Goal: Information Seeking & Learning: Find specific fact

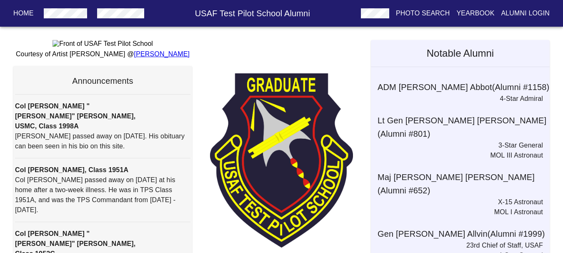
click at [149, 13] on h6 "USAF Test Pilot School Alumni" at bounding box center [253, 13] width 210 height 13
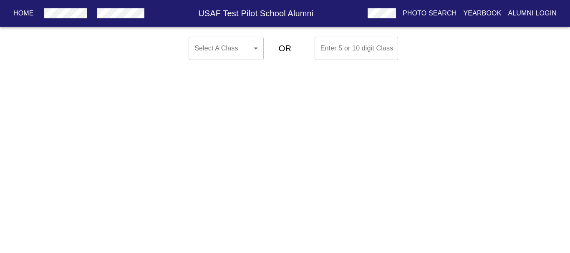
click at [249, 47] on body "Home USAF Test Pilot School Alumni Photo Search Yearbook Alumni Login Select A …" at bounding box center [285, 48] width 570 height 30
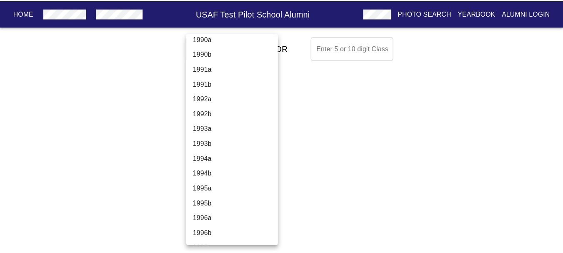
scroll to position [2085, 0]
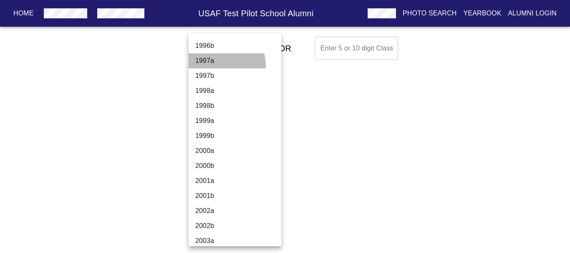
click at [220, 65] on li "1997a" at bounding box center [237, 60] width 99 height 15
type input "1997a"
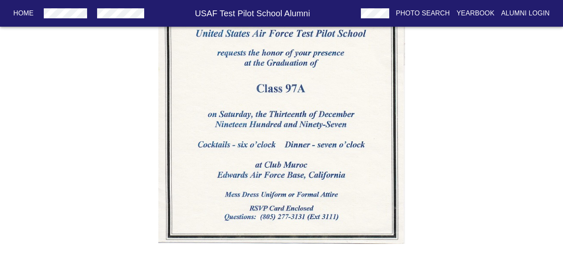
scroll to position [1649, 0]
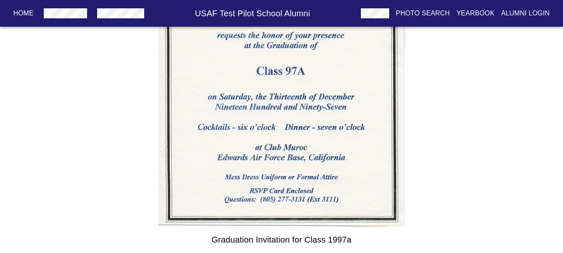
click at [288, 111] on img at bounding box center [281, 29] width 247 height 393
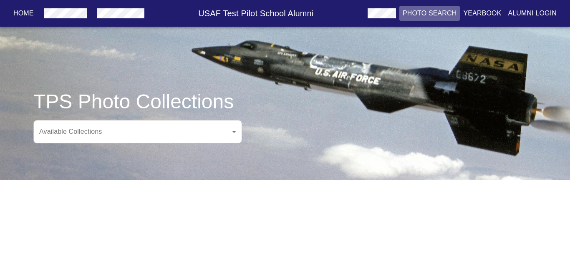
click at [417, 11] on p "Photo Search" at bounding box center [429, 13] width 54 height 10
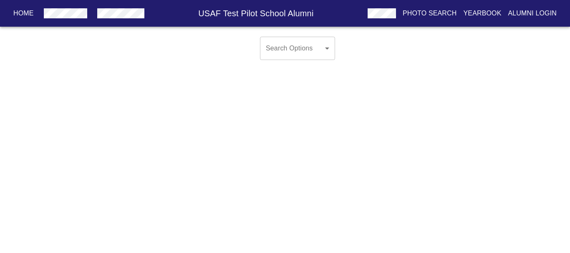
click at [486, 15] on p "Yearbook" at bounding box center [482, 13] width 38 height 10
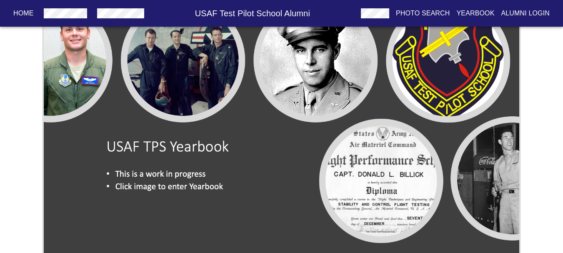
click at [198, 113] on img at bounding box center [281, 120] width 479 height 271
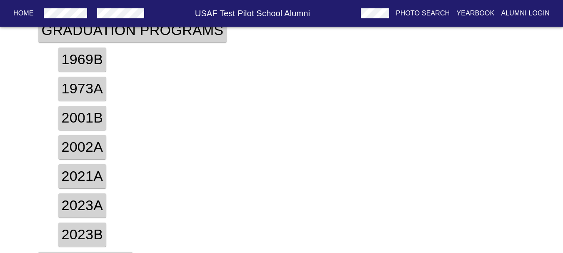
scroll to position [208, 0]
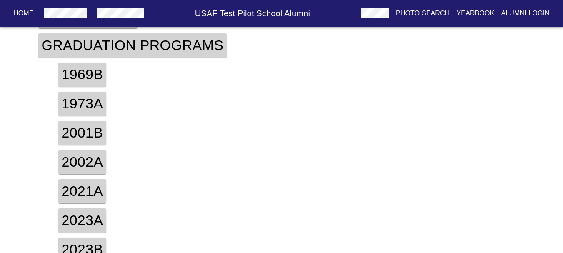
click at [100, 133] on h4 "2001b" at bounding box center [82, 133] width 48 height 24
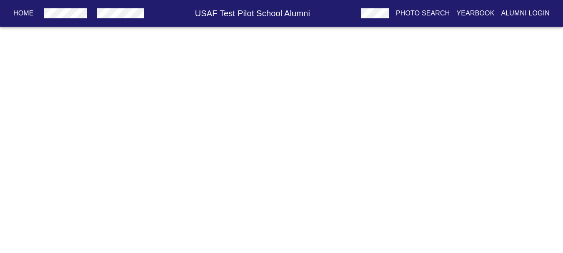
scroll to position [0, 0]
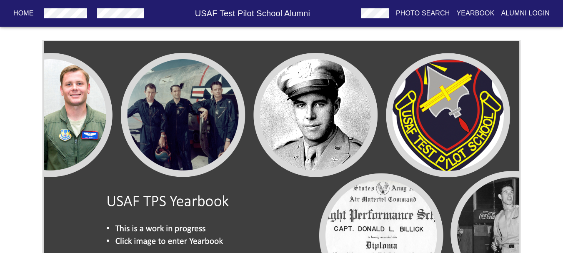
click at [156, 147] on img at bounding box center [281, 175] width 479 height 271
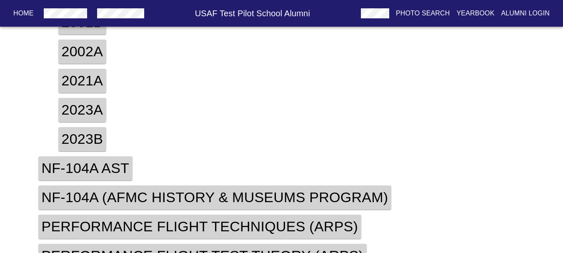
scroll to position [334, 0]
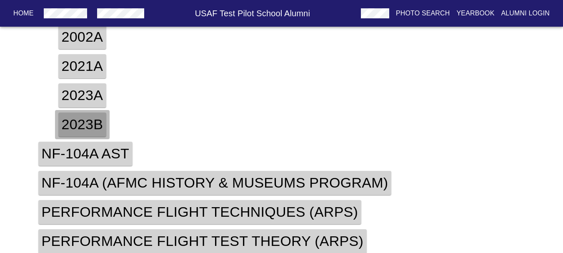
click at [78, 120] on h4 "2023b" at bounding box center [82, 125] width 48 height 24
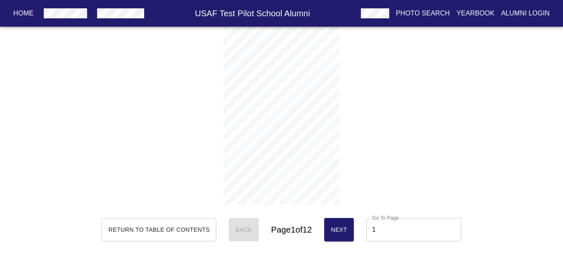
scroll to position [4, 0]
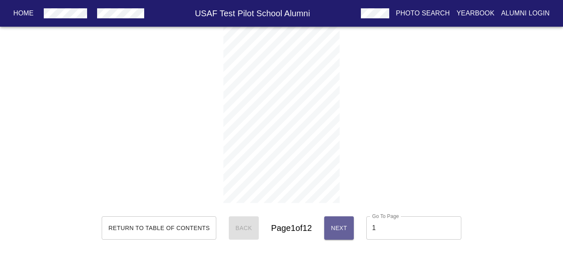
click at [329, 232] on button "Next" at bounding box center [339, 227] width 30 height 23
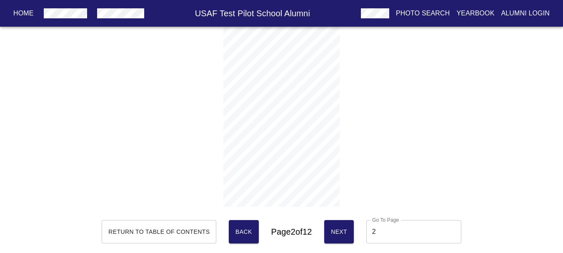
click at [329, 232] on button "Next" at bounding box center [339, 231] width 30 height 23
click at [329, 231] on button "Next" at bounding box center [339, 231] width 30 height 23
click at [328, 231] on button "Next" at bounding box center [339, 231] width 30 height 23
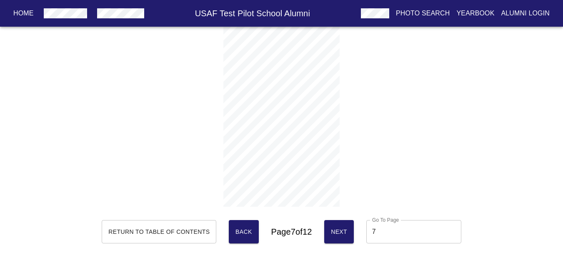
click at [484, 0] on html "Home USAF Test Pilot School Alumni Photo Search Yearbook Alumni Login CLASS 23B…" at bounding box center [281, 128] width 563 height 257
click at [408, 30] on div "CLASS 23B UNITED STATES AIR FORCE TEST PILOT SCHOOL DRAFT" at bounding box center [282, 117] width 514 height 180
click at [335, 221] on button "Next" at bounding box center [339, 231] width 30 height 23
click at [231, 229] on button "Back" at bounding box center [244, 231] width 30 height 23
type input "7"
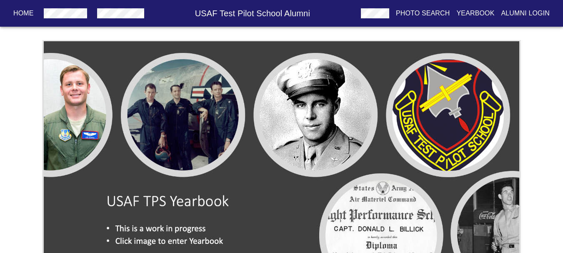
click at [252, 136] on img at bounding box center [281, 175] width 479 height 271
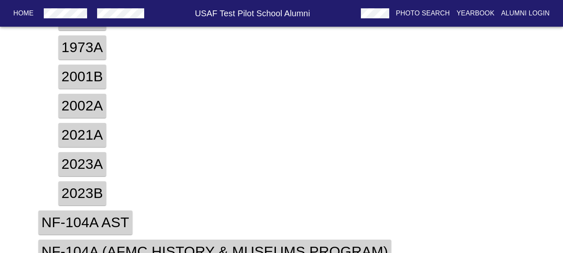
scroll to position [250, 0]
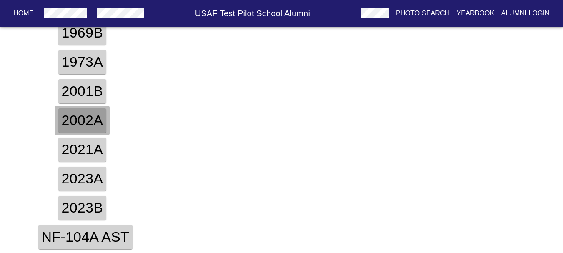
click at [99, 127] on h4 "2002a" at bounding box center [82, 120] width 48 height 24
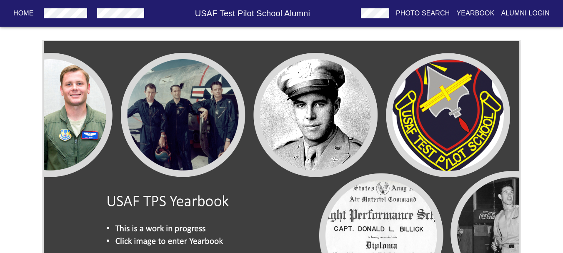
click at [146, 103] on img at bounding box center [281, 175] width 479 height 271
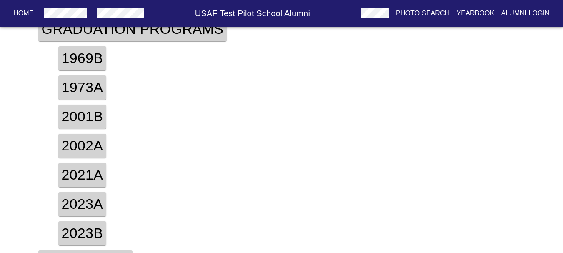
scroll to position [250, 0]
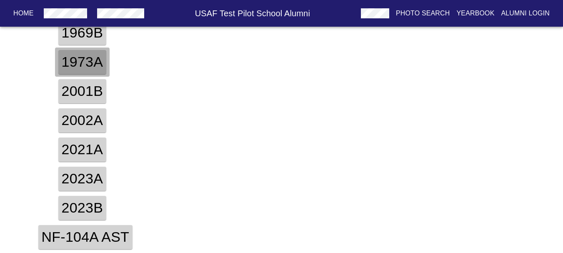
click at [85, 67] on h4 "1973a" at bounding box center [82, 62] width 48 height 24
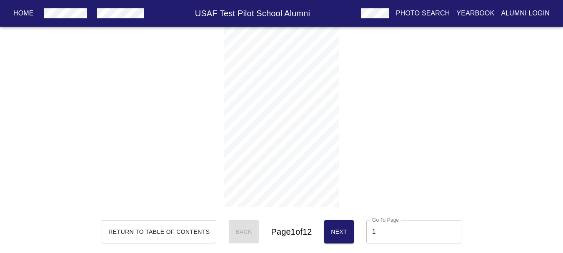
click at [344, 227] on span "Next" at bounding box center [339, 232] width 16 height 10
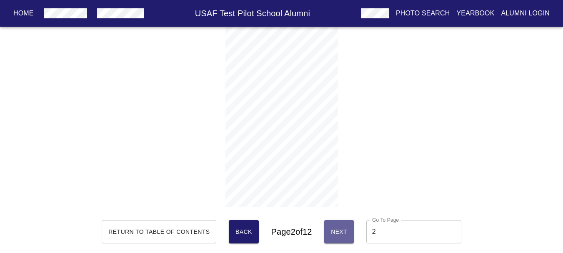
click at [343, 226] on button "Next" at bounding box center [339, 231] width 30 height 23
click at [340, 233] on span "Next" at bounding box center [339, 232] width 16 height 10
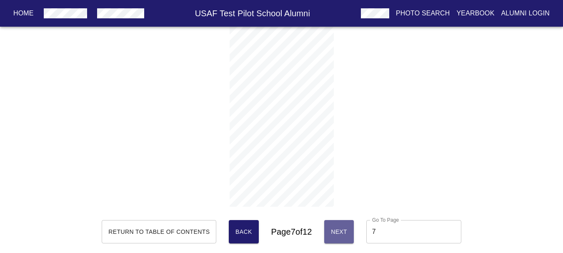
click at [340, 234] on span "Next" at bounding box center [339, 232] width 16 height 10
click at [341, 236] on span "Next" at bounding box center [339, 232] width 16 height 10
click at [341, 236] on span "Next" at bounding box center [340, 232] width 16 height 10
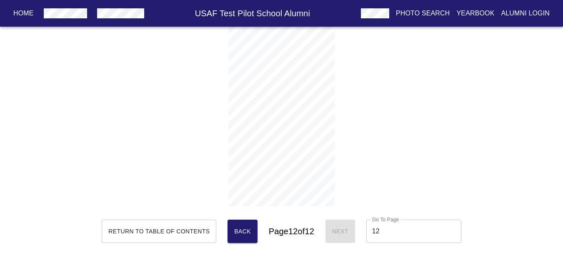
click at [223, 233] on div "Return to Table of Contents Back Page 12 of 12 Next Go To Page 12 Go To Page" at bounding box center [281, 231] width 359 height 23
click at [238, 231] on span "Back" at bounding box center [242, 231] width 17 height 10
drag, startPoint x: 304, startPoint y: 228, endPoint x: 279, endPoint y: 234, distance: 26.3
click at [288, 233] on h6 "Page 11 of 12" at bounding box center [291, 231] width 45 height 13
click at [275, 234] on h6 "Page 11 of 12" at bounding box center [291, 231] width 45 height 13
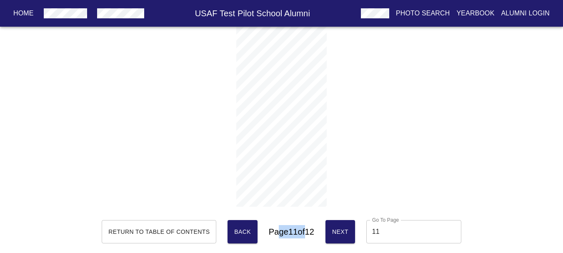
drag, startPoint x: 277, startPoint y: 234, endPoint x: 302, endPoint y: 235, distance: 25.4
click at [302, 235] on h6 "Page 11 of 12" at bounding box center [291, 231] width 45 height 13
click at [338, 233] on span "Next" at bounding box center [340, 232] width 16 height 10
type input "12"
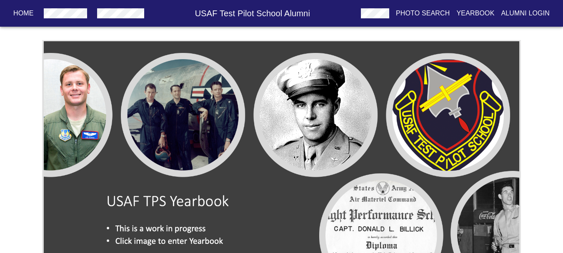
click at [291, 136] on img at bounding box center [281, 175] width 479 height 271
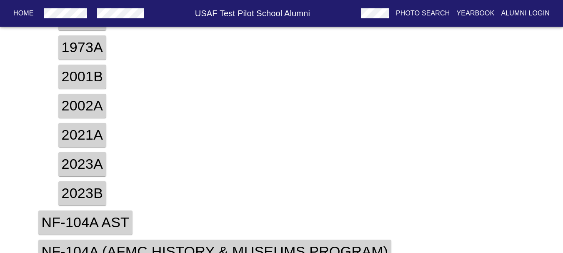
scroll to position [250, 0]
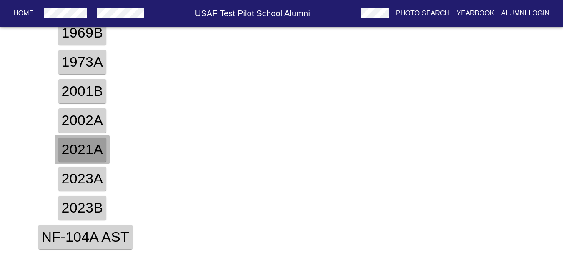
click at [80, 156] on h4 "2021a" at bounding box center [82, 150] width 48 height 24
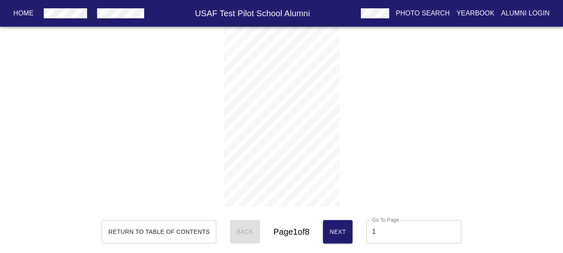
click at [335, 232] on span "Next" at bounding box center [338, 232] width 16 height 10
click at [254, 232] on button "Back" at bounding box center [245, 231] width 30 height 23
click at [340, 229] on span "Next" at bounding box center [338, 232] width 16 height 10
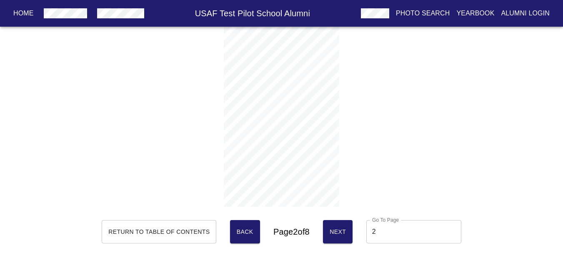
click at [340, 229] on span "Next" at bounding box center [338, 232] width 16 height 10
click at [338, 228] on span "Next" at bounding box center [338, 232] width 16 height 10
click at [253, 235] on button "Back" at bounding box center [245, 231] width 30 height 23
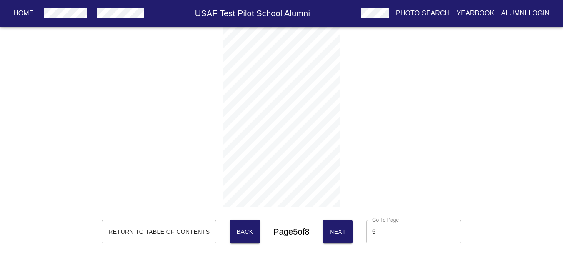
click at [342, 139] on div at bounding box center [282, 117] width 514 height 180
click at [339, 233] on span "Next" at bounding box center [338, 232] width 16 height 10
click at [341, 230] on span "Next" at bounding box center [338, 232] width 16 height 10
type input "7"
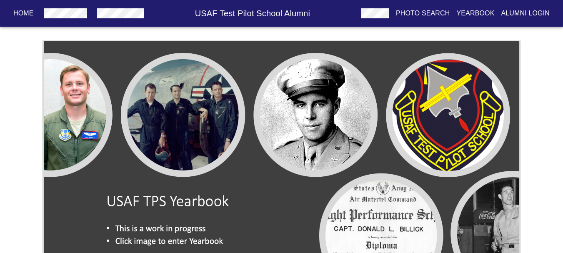
drag, startPoint x: 299, startPoint y: 60, endPoint x: 301, endPoint y: 55, distance: 5.6
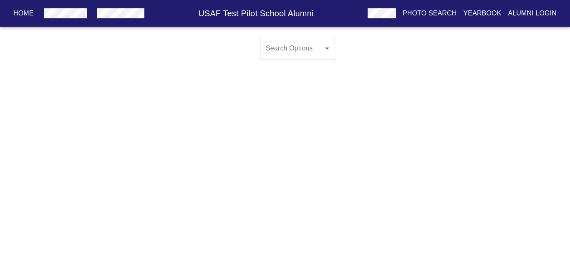
click at [271, 59] on body "Home USAF Test Pilot School Alumni Photo Search Yearbook Alumni Login Search Op…" at bounding box center [285, 54] width 570 height 43
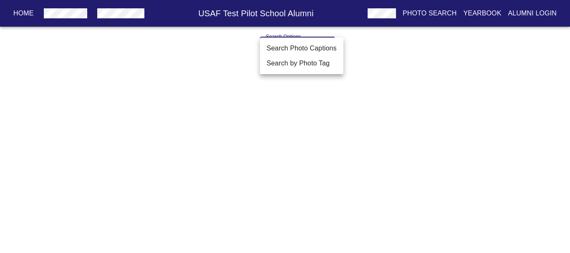
drag, startPoint x: 242, startPoint y: 62, endPoint x: 231, endPoint y: 62, distance: 11.3
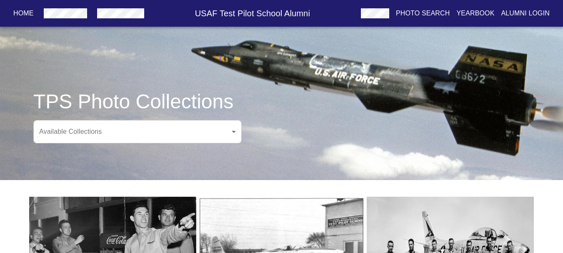
drag, startPoint x: 241, startPoint y: 86, endPoint x: 252, endPoint y: 87, distance: 11.7
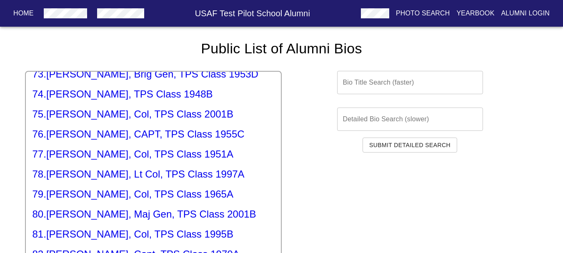
click at [115, 115] on div "1 . [PERSON_NAME], Lt Gen, TPS Class 1966B 2 . [PERSON_NAME], Maj, TPS Class 19…" at bounding box center [153, 227] width 257 height 313
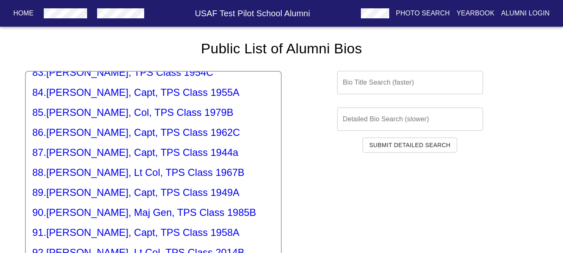
scroll to position [1751, 0]
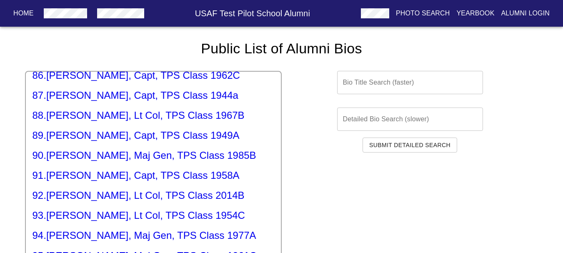
click at [115, 149] on h5 "90 . [PERSON_NAME], Maj Gen, TPS Class 1985B" at bounding box center [154, 155] width 242 height 13
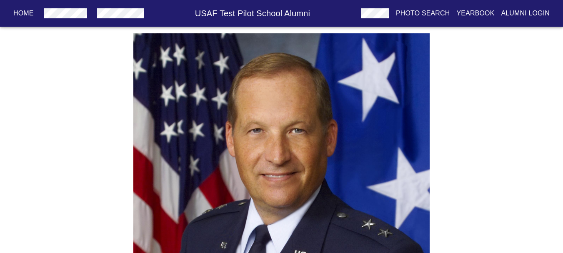
scroll to position [125, 0]
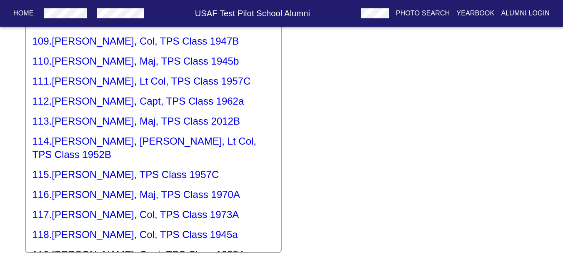
scroll to position [2210, 0]
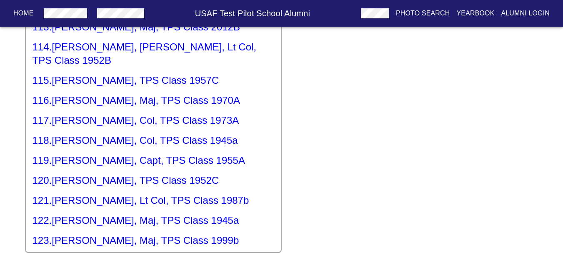
click at [122, 194] on h5 "121 . [PERSON_NAME], Lt Col, TPS Class 1987b" at bounding box center [154, 200] width 242 height 13
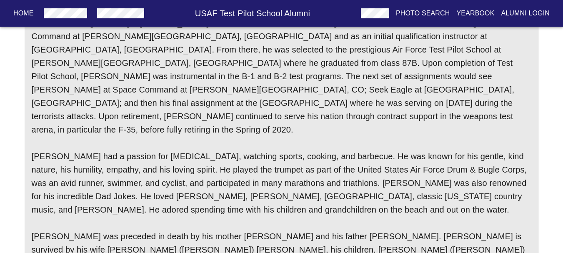
scroll to position [284, 0]
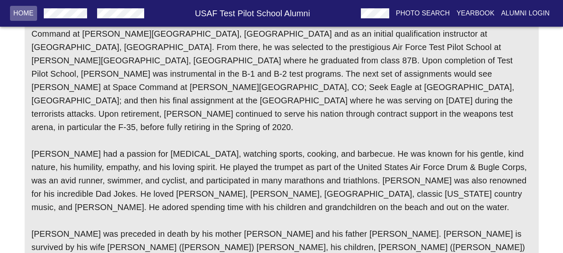
click at [18, 12] on p "Home" at bounding box center [23, 13] width 20 height 10
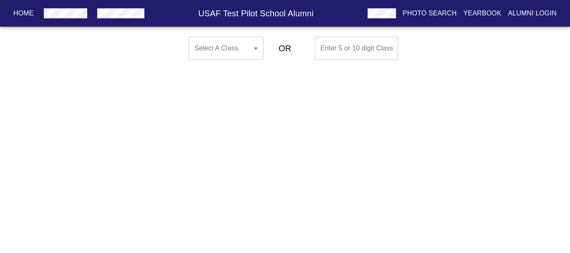
click at [240, 55] on body "Home USAF Test Pilot School Alumni Photo Search Yearbook Alumni Login Select A …" at bounding box center [285, 48] width 570 height 30
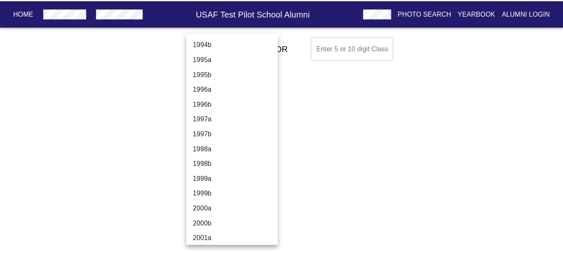
scroll to position [2040, 0]
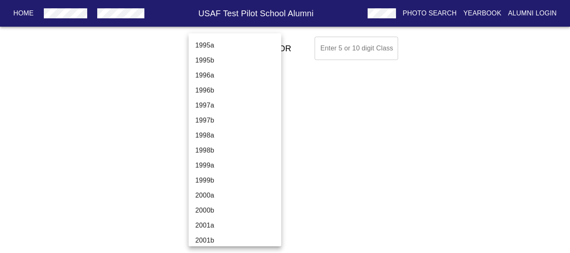
click at [226, 117] on li "1997b" at bounding box center [237, 120] width 99 height 15
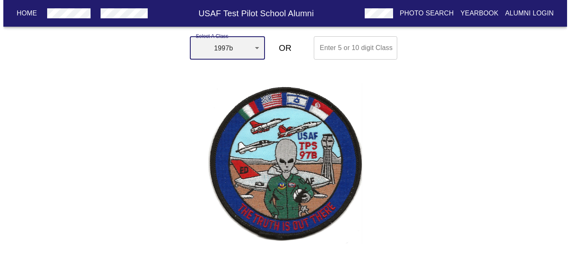
scroll to position [0, 0]
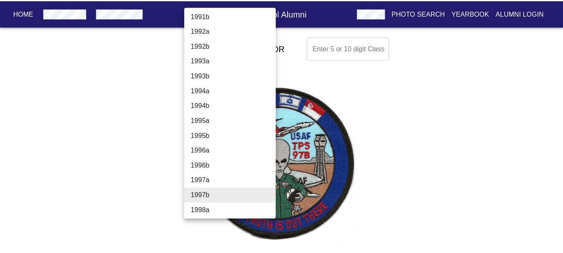
scroll to position [1937, 0]
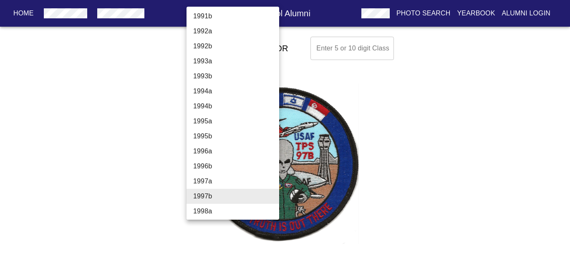
click at [216, 63] on li "1993a" at bounding box center [235, 61] width 99 height 15
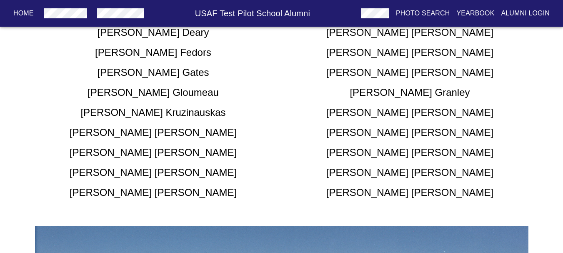
scroll to position [334, 0]
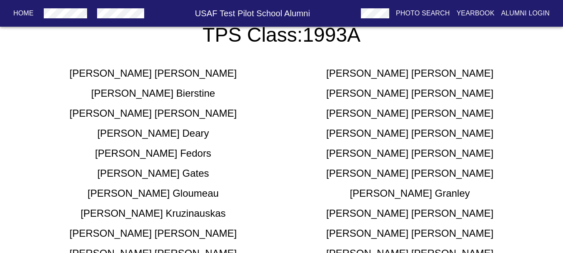
drag, startPoint x: 153, startPoint y: 131, endPoint x: 161, endPoint y: 127, distance: 9.1
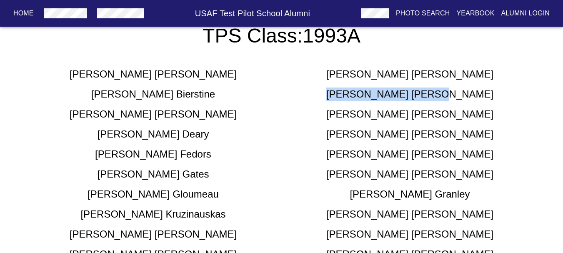
drag, startPoint x: 363, startPoint y: 90, endPoint x: 456, endPoint y: 94, distance: 92.7
click at [458, 95] on div "[PERSON_NAME]" at bounding box center [410, 94] width 257 height 13
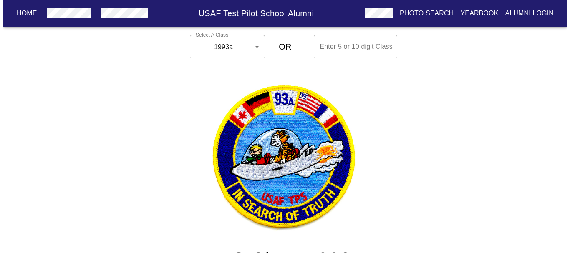
scroll to position [0, 0]
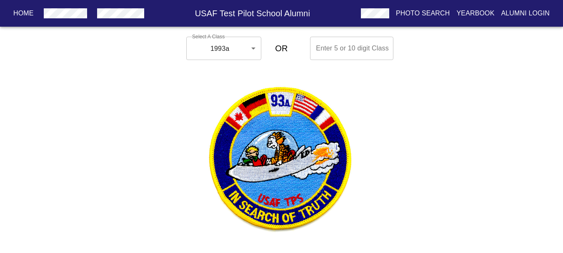
click at [256, 35] on div "Select A Class 1993a 1993a ​" at bounding box center [211, 48] width 94 height 30
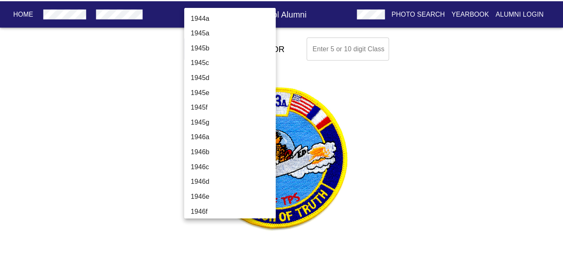
scroll to position [1886, 0]
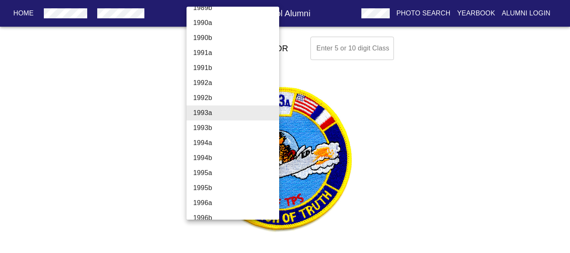
click at [228, 57] on li "1991a" at bounding box center [235, 52] width 99 height 15
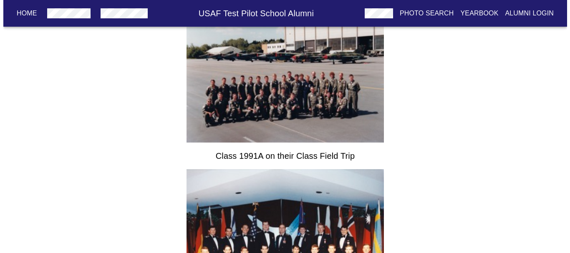
scroll to position [0, 0]
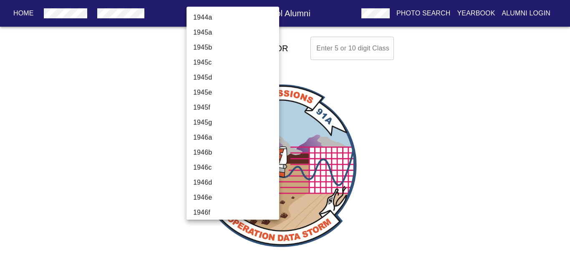
scroll to position [1826, 0]
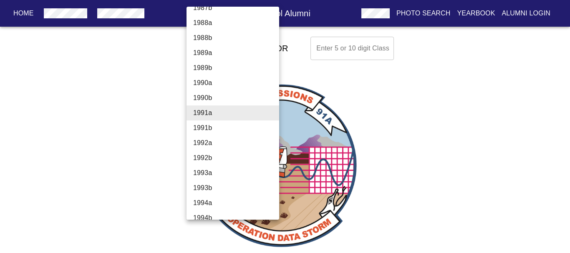
click at [243, 103] on li "1990b" at bounding box center [235, 97] width 99 height 15
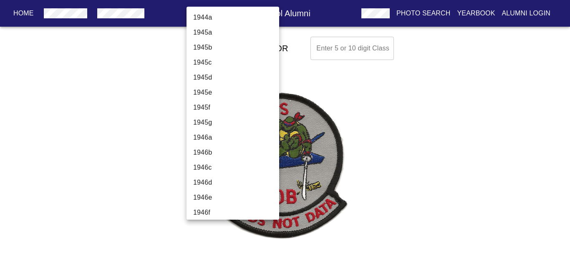
scroll to position [1811, 0]
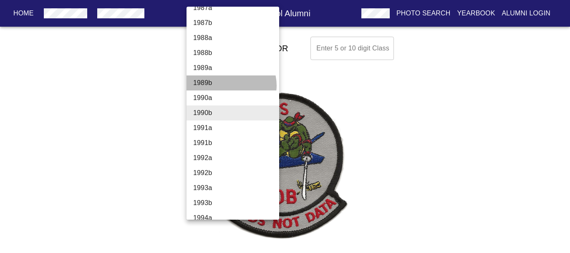
click at [231, 85] on li "1989b" at bounding box center [235, 82] width 99 height 15
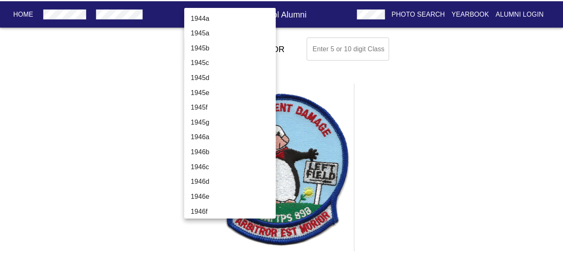
scroll to position [1781, 0]
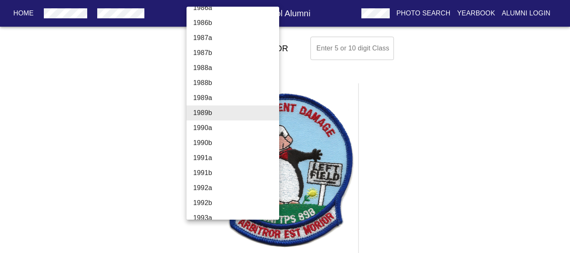
click at [329, 98] on div at bounding box center [285, 126] width 570 height 253
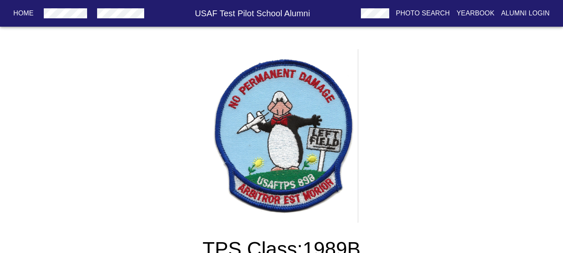
scroll to position [292, 0]
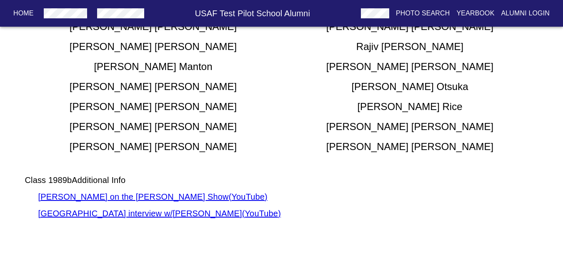
drag, startPoint x: 257, startPoint y: 107, endPoint x: 249, endPoint y: 144, distance: 37.9
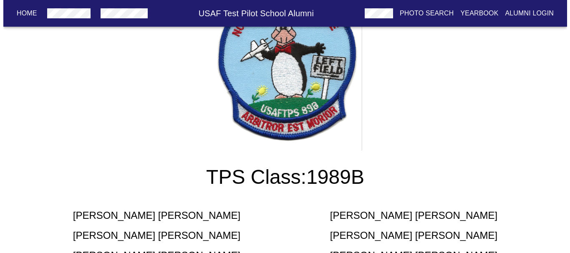
scroll to position [0, 0]
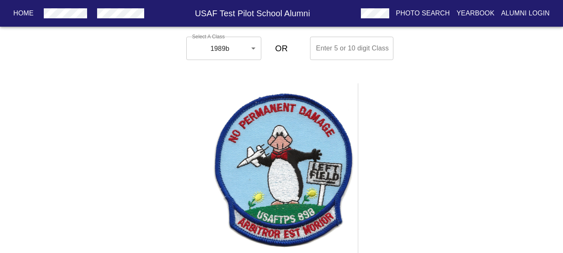
drag, startPoint x: 192, startPoint y: 161, endPoint x: 206, endPoint y: 137, distance: 27.8
click at [228, 34] on div "Select A Class 1989b 1989b ​" at bounding box center [211, 48] width 57 height 30
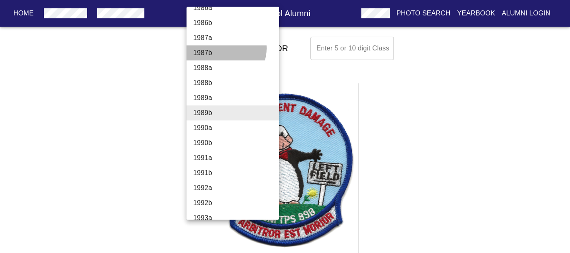
click at [225, 48] on li "1987b" at bounding box center [235, 52] width 99 height 15
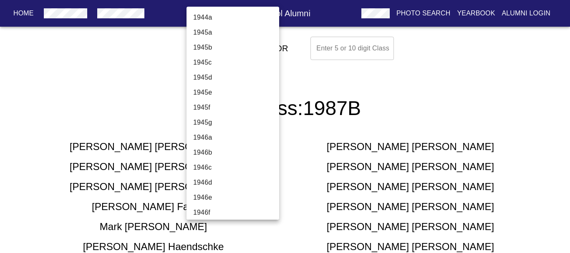
click at [225, 48] on body "Home USAF Test Pilot School Alumni Photo Search Yearbook Alumni Login Select A …" at bounding box center [285, 223] width 570 height 380
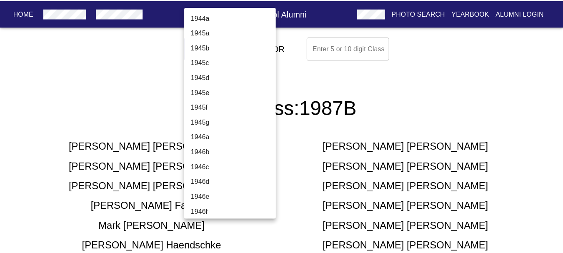
scroll to position [1721, 0]
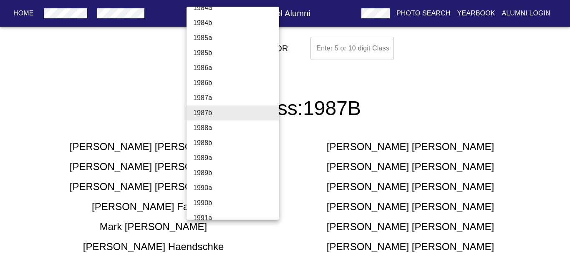
click at [230, 172] on li "1989b" at bounding box center [235, 173] width 99 height 15
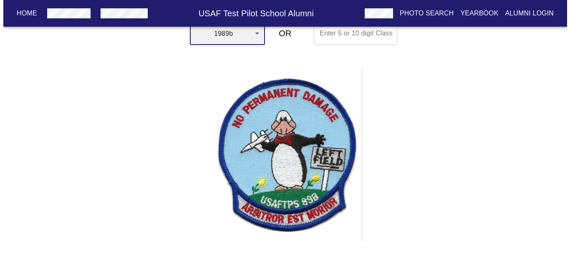
scroll to position [0, 0]
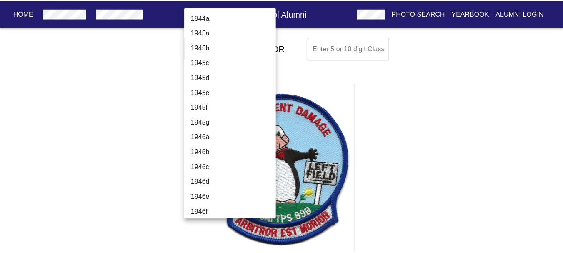
scroll to position [1781, 0]
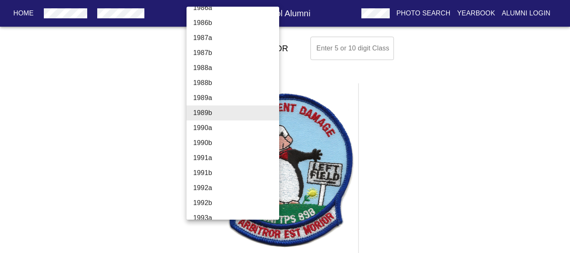
click at [213, 102] on li "1989a" at bounding box center [235, 97] width 99 height 15
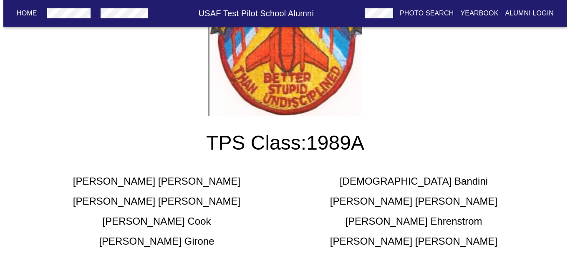
scroll to position [0, 0]
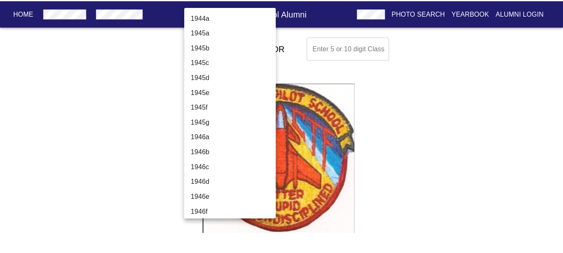
scroll to position [1766, 0]
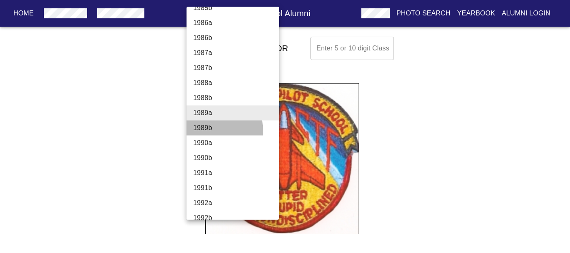
click at [217, 131] on li "1989b" at bounding box center [235, 127] width 99 height 15
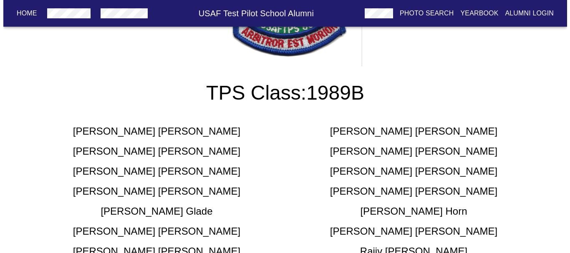
scroll to position [0, 0]
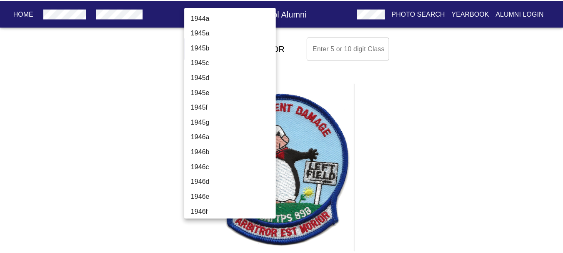
scroll to position [1781, 0]
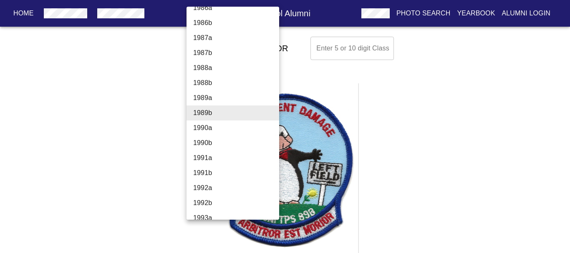
click at [218, 64] on li "1988a" at bounding box center [235, 67] width 99 height 15
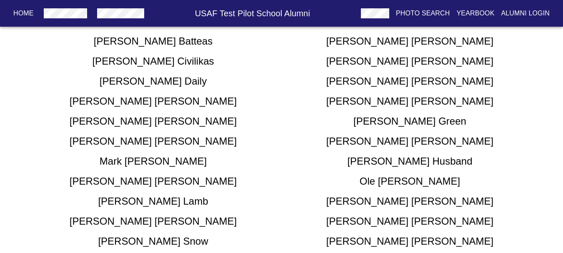
scroll to position [167, 0]
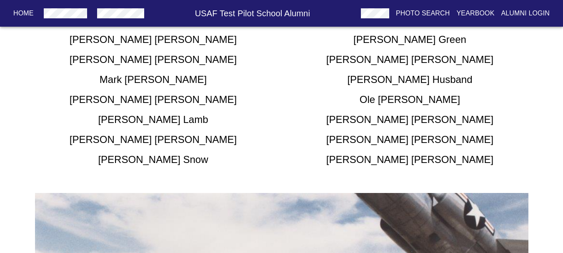
drag, startPoint x: 196, startPoint y: 106, endPoint x: 194, endPoint y: 151, distance: 45.1
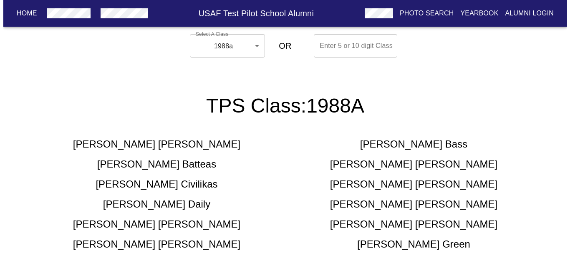
scroll to position [0, 0]
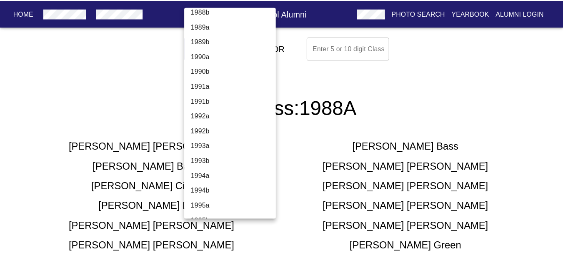
scroll to position [1902, 0]
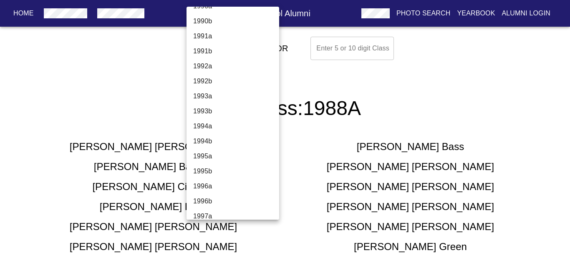
click at [231, 145] on li "1994b" at bounding box center [235, 141] width 99 height 15
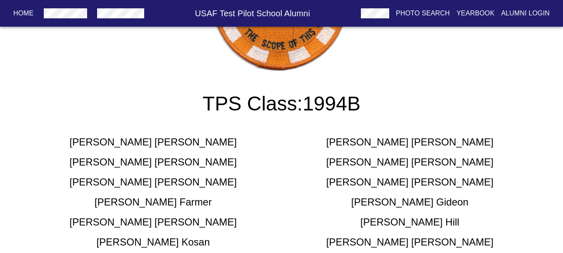
scroll to position [0, 0]
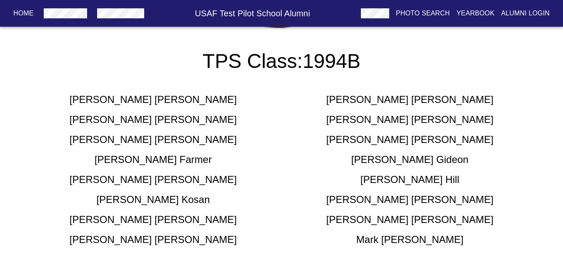
drag, startPoint x: 229, startPoint y: 130, endPoint x: 228, endPoint y: 139, distance: 9.6
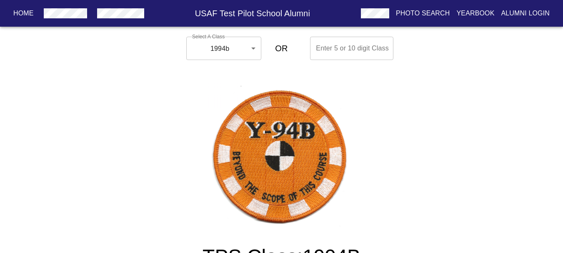
click at [230, 36] on div "Select A Class 1994b 1994b ​" at bounding box center [211, 48] width 57 height 30
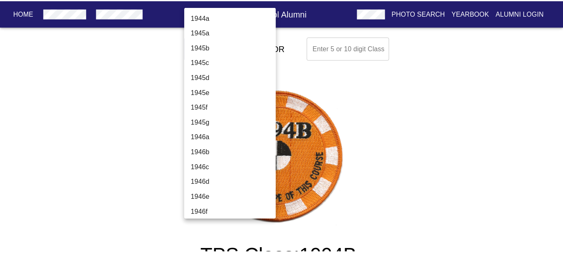
scroll to position [1931, 0]
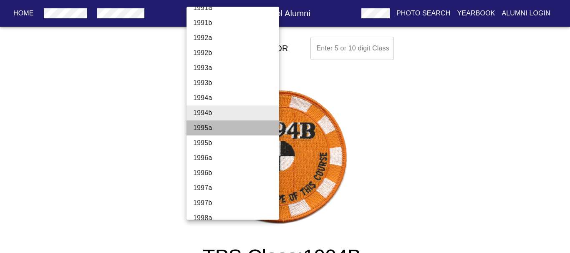
click at [233, 129] on li "1995a" at bounding box center [235, 127] width 99 height 15
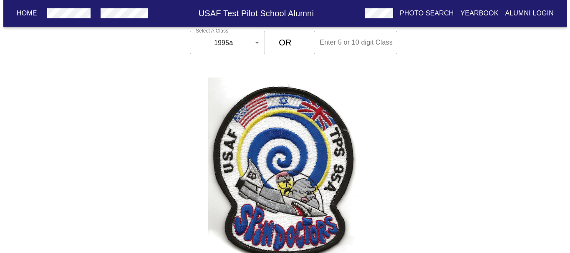
scroll to position [0, 0]
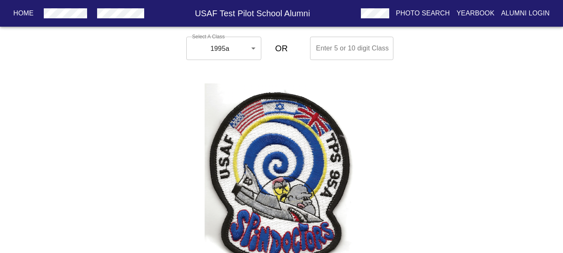
drag, startPoint x: 211, startPoint y: 109, endPoint x: 203, endPoint y: 93, distance: 17.9
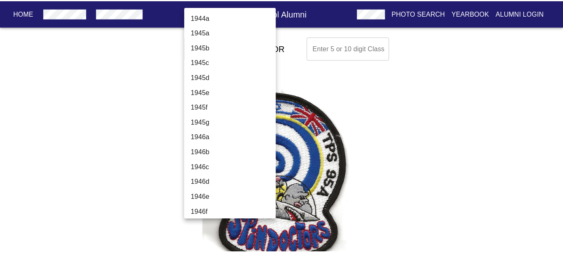
scroll to position [1946, 0]
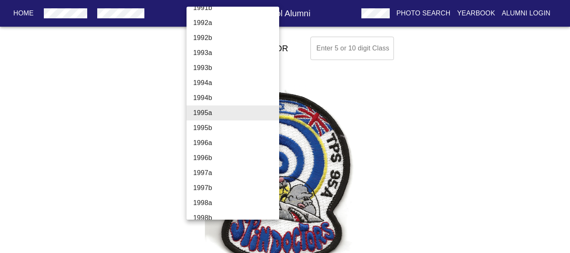
click at [224, 126] on li "1995b" at bounding box center [235, 127] width 99 height 15
type input "1995b"
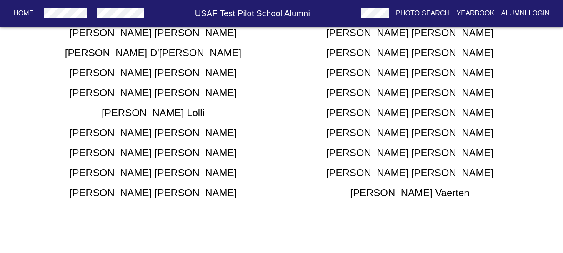
scroll to position [235, 0]
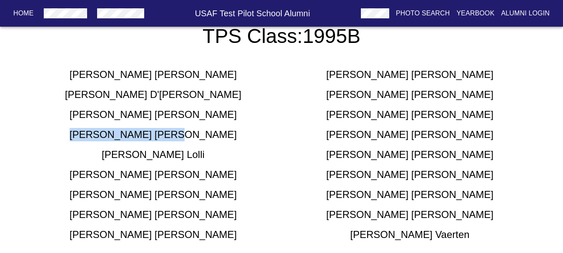
drag, startPoint x: 188, startPoint y: 140, endPoint x: 125, endPoint y: 131, distance: 62.7
click at [125, 131] on div "[PERSON_NAME]" at bounding box center [153, 134] width 257 height 13
